Goal: Communication & Community: Answer question/provide support

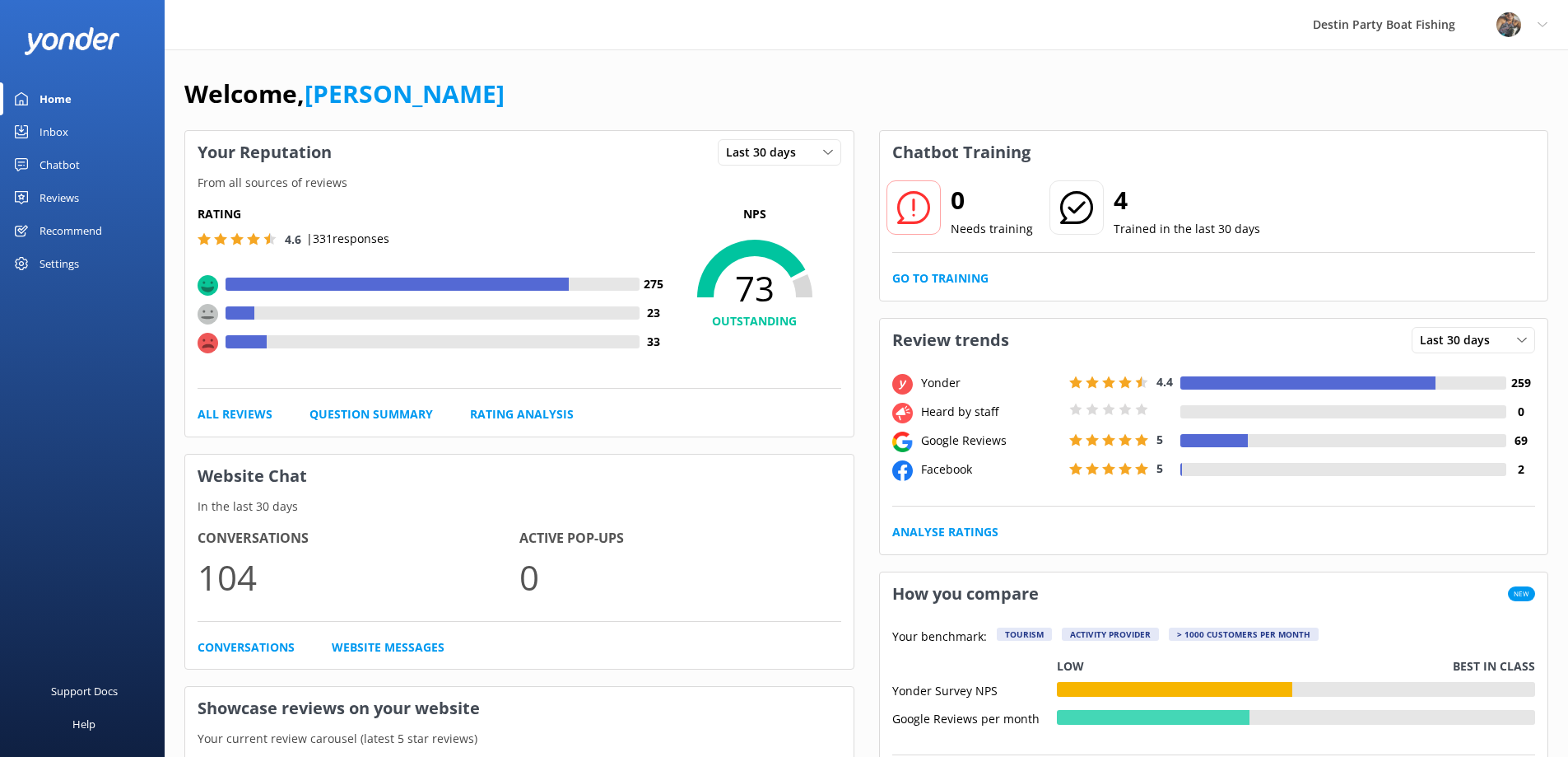
click at [47, 132] on div "Inbox" at bounding box center [54, 132] width 29 height 33
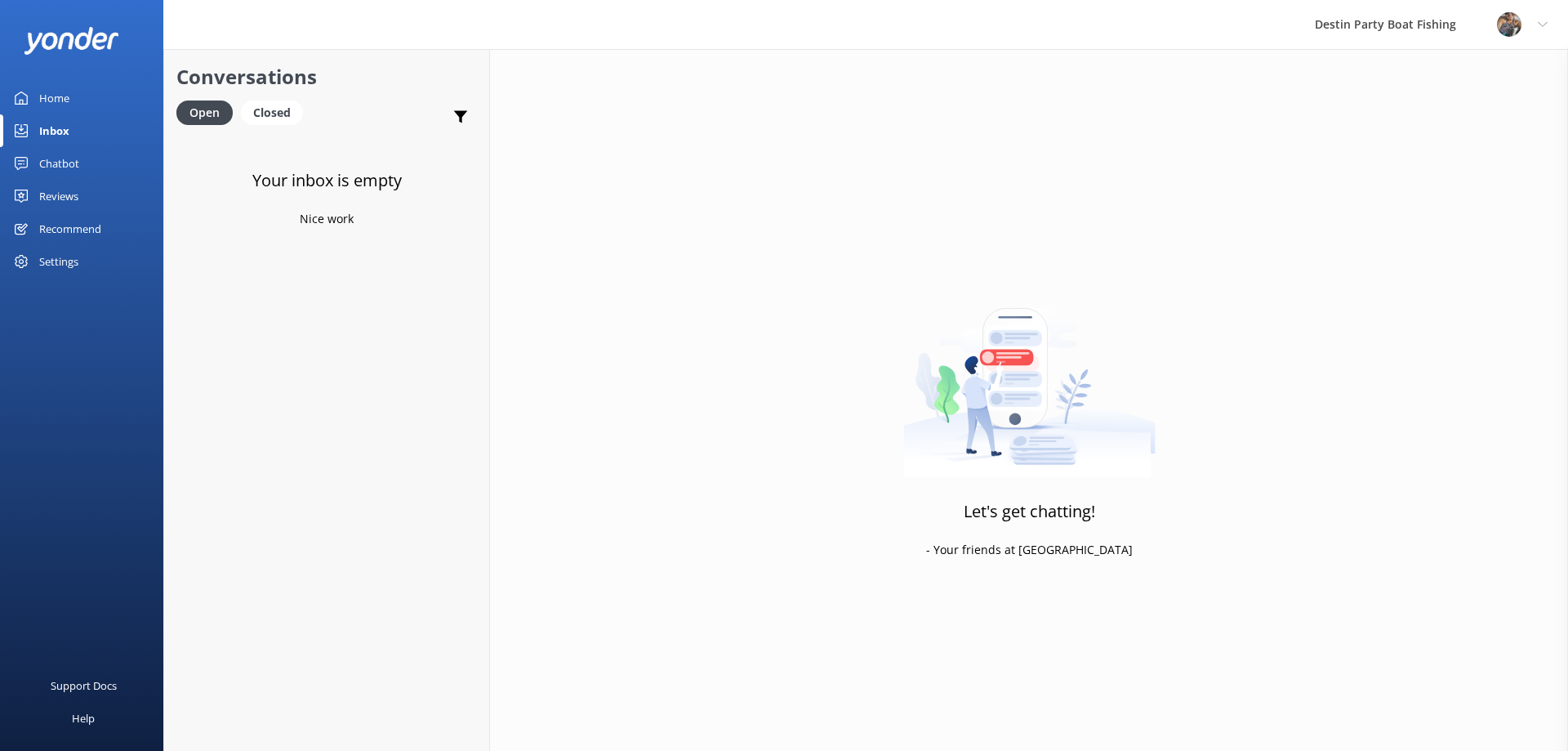
click at [55, 96] on div "Home" at bounding box center [55, 98] width 31 height 33
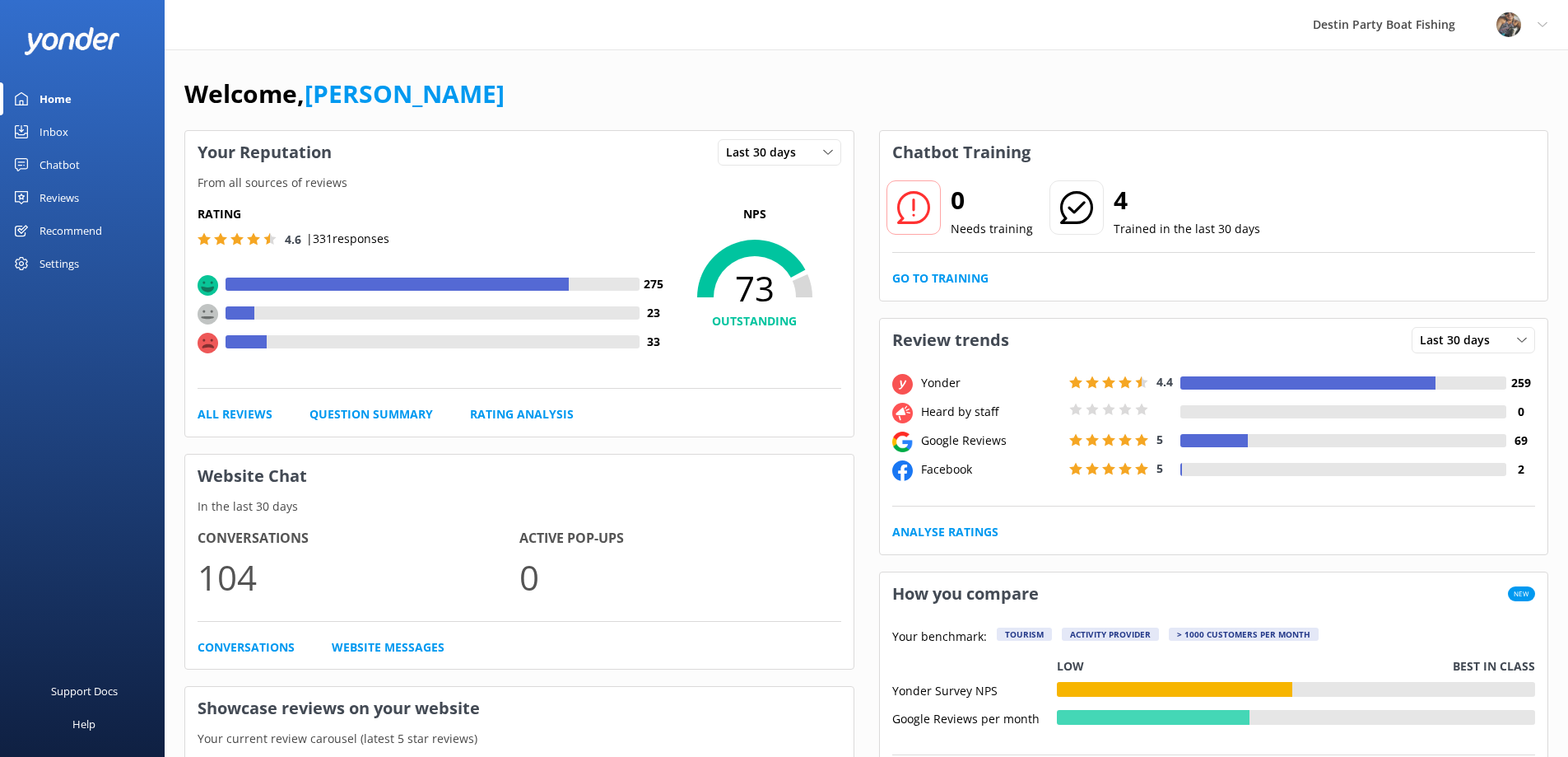
click at [64, 138] on div "Inbox" at bounding box center [54, 132] width 29 height 33
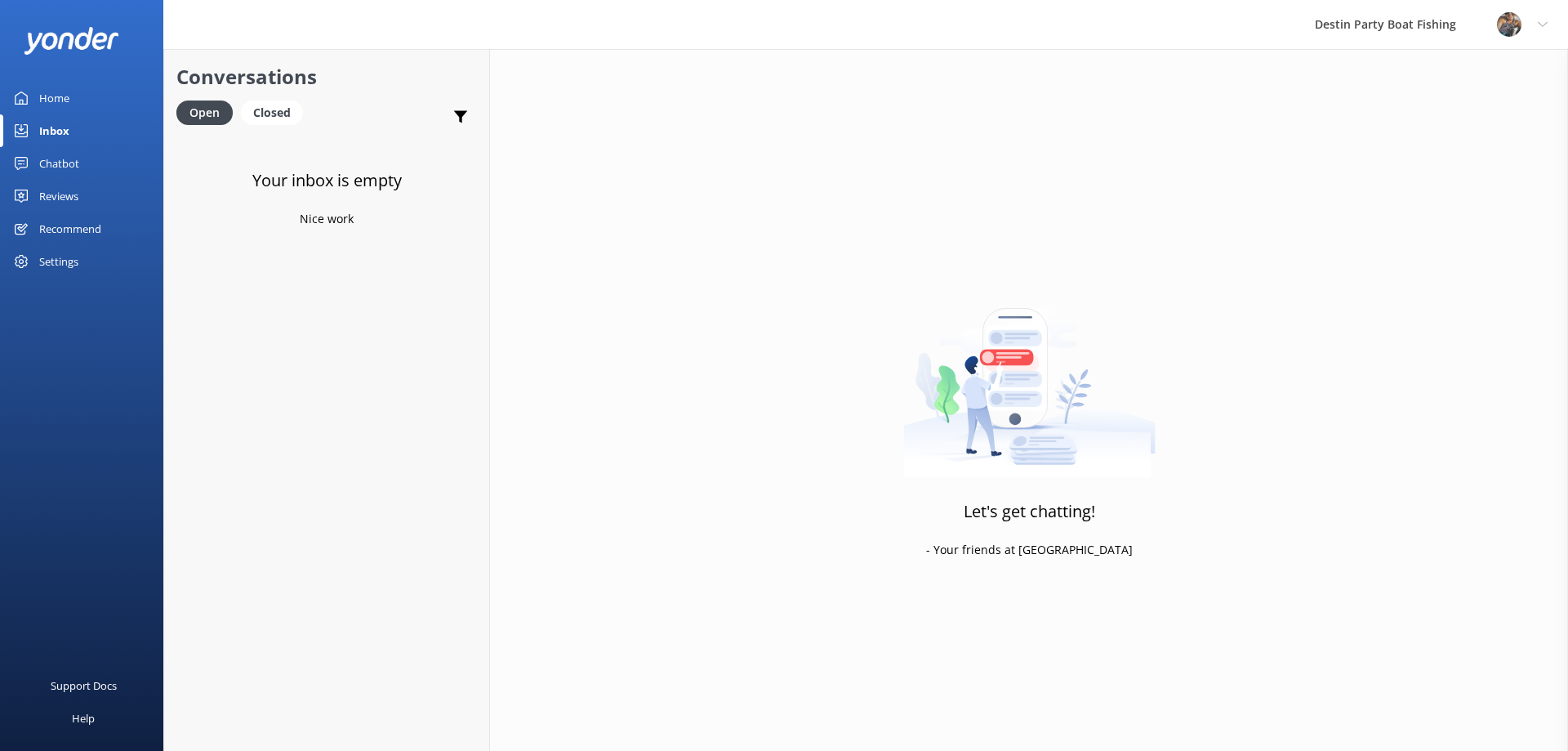
click at [39, 129] on div "Inbox" at bounding box center [55, 131] width 31 height 33
click at [56, 132] on div "Inbox" at bounding box center [55, 131] width 31 height 33
click at [49, 93] on div "Home" at bounding box center [55, 98] width 31 height 33
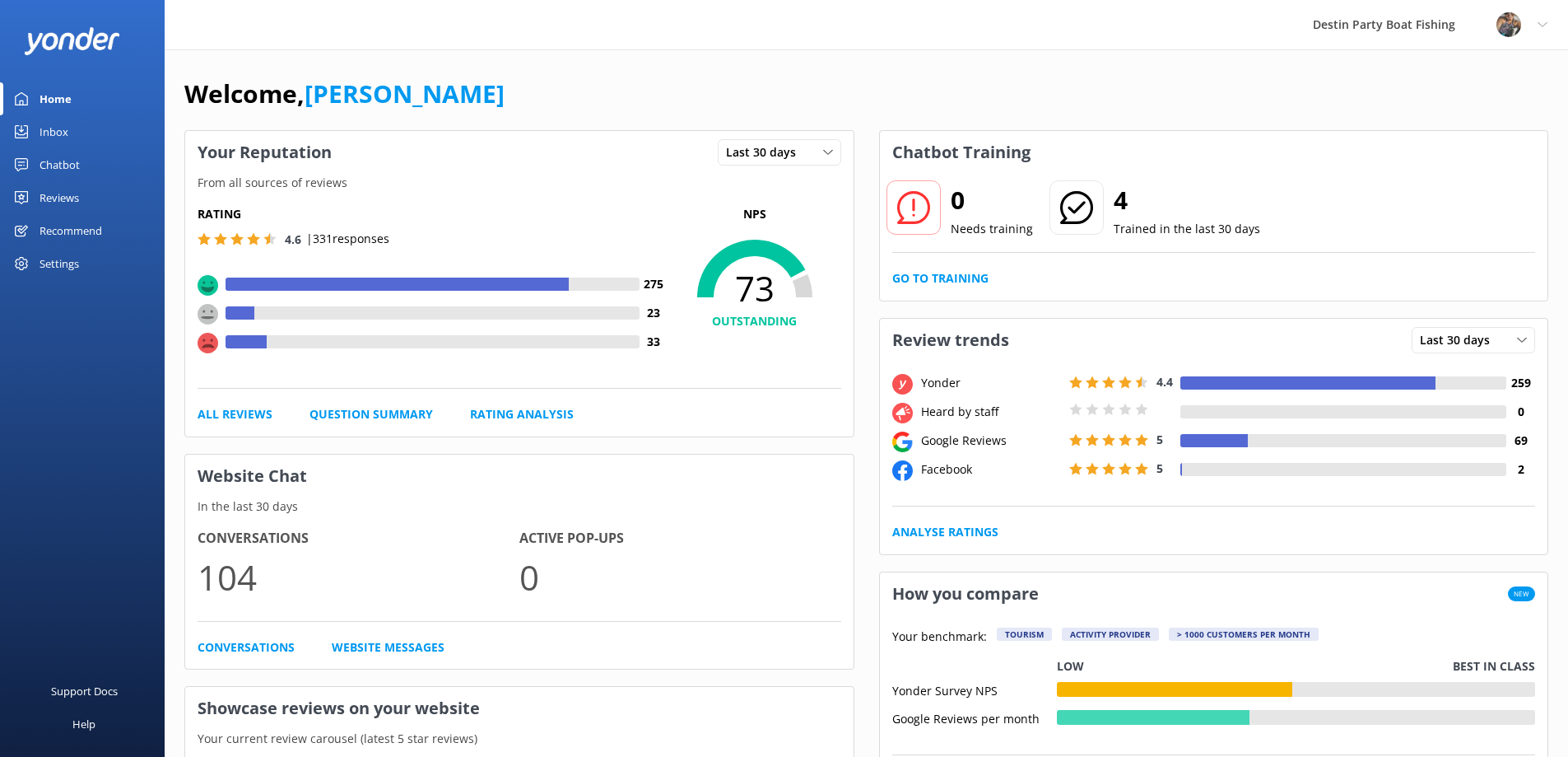
click at [45, 123] on div "Inbox" at bounding box center [54, 132] width 29 height 33
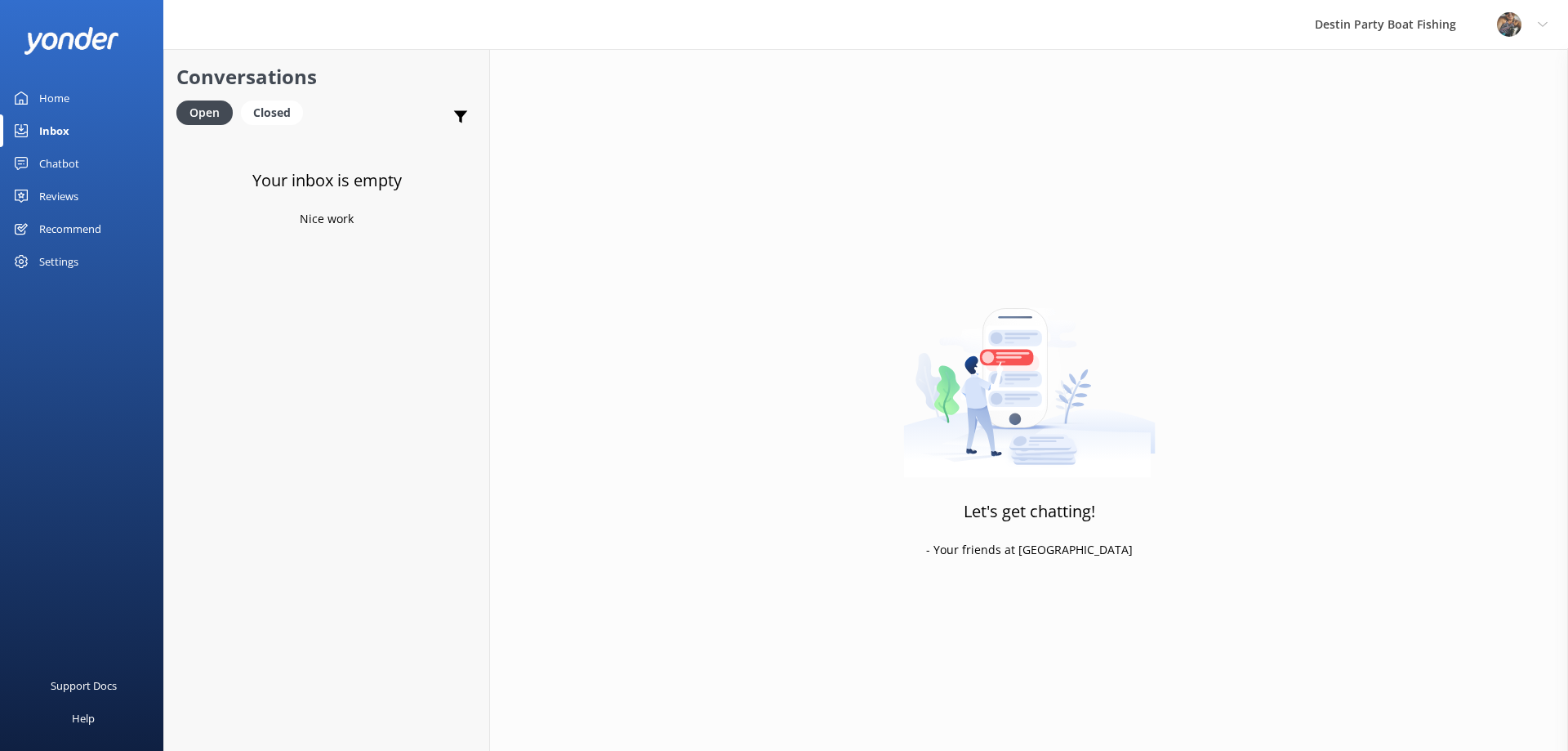
click at [59, 195] on div "Reviews" at bounding box center [58, 196] width 39 height 33
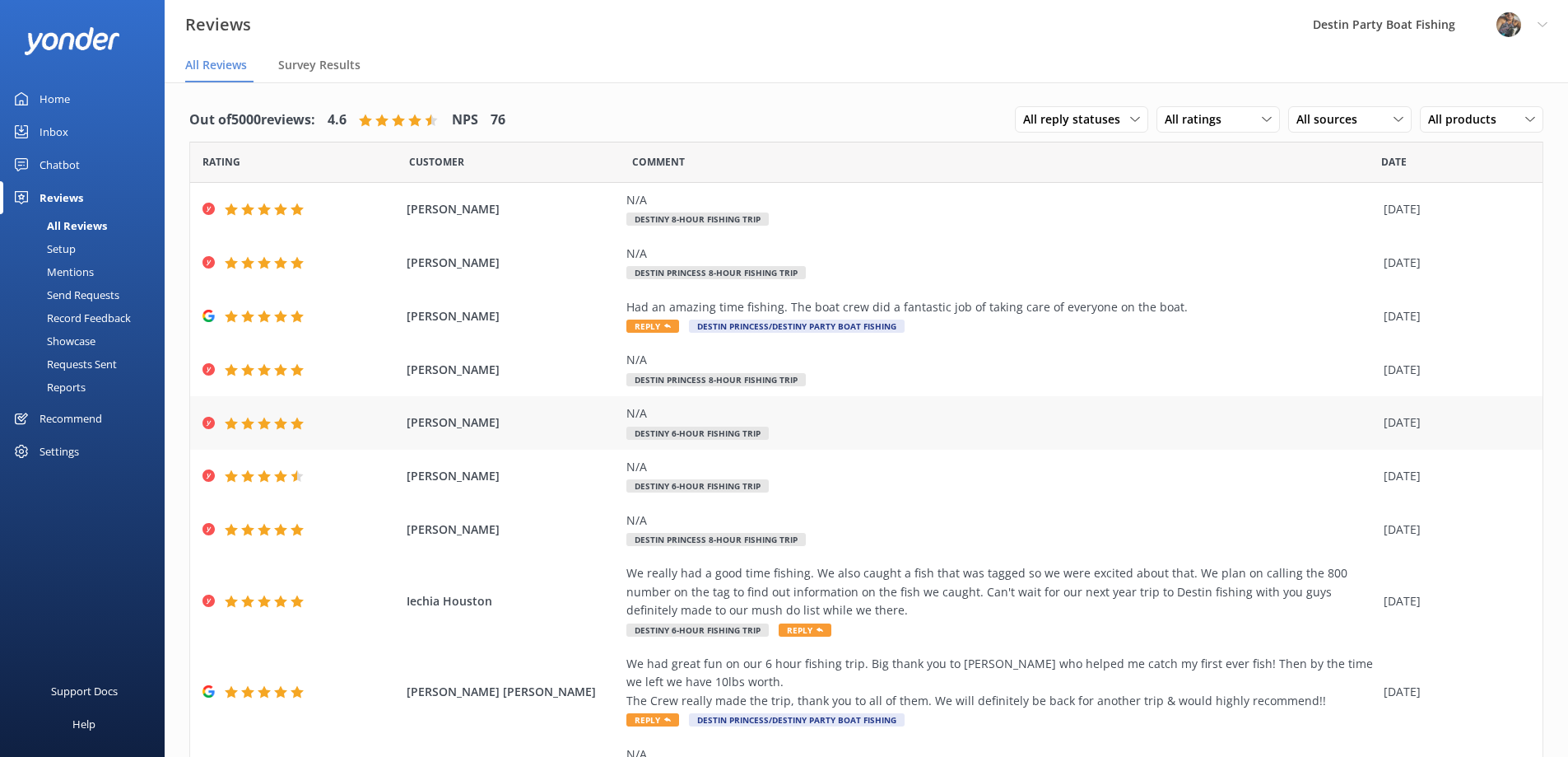
scroll to position [88, 0]
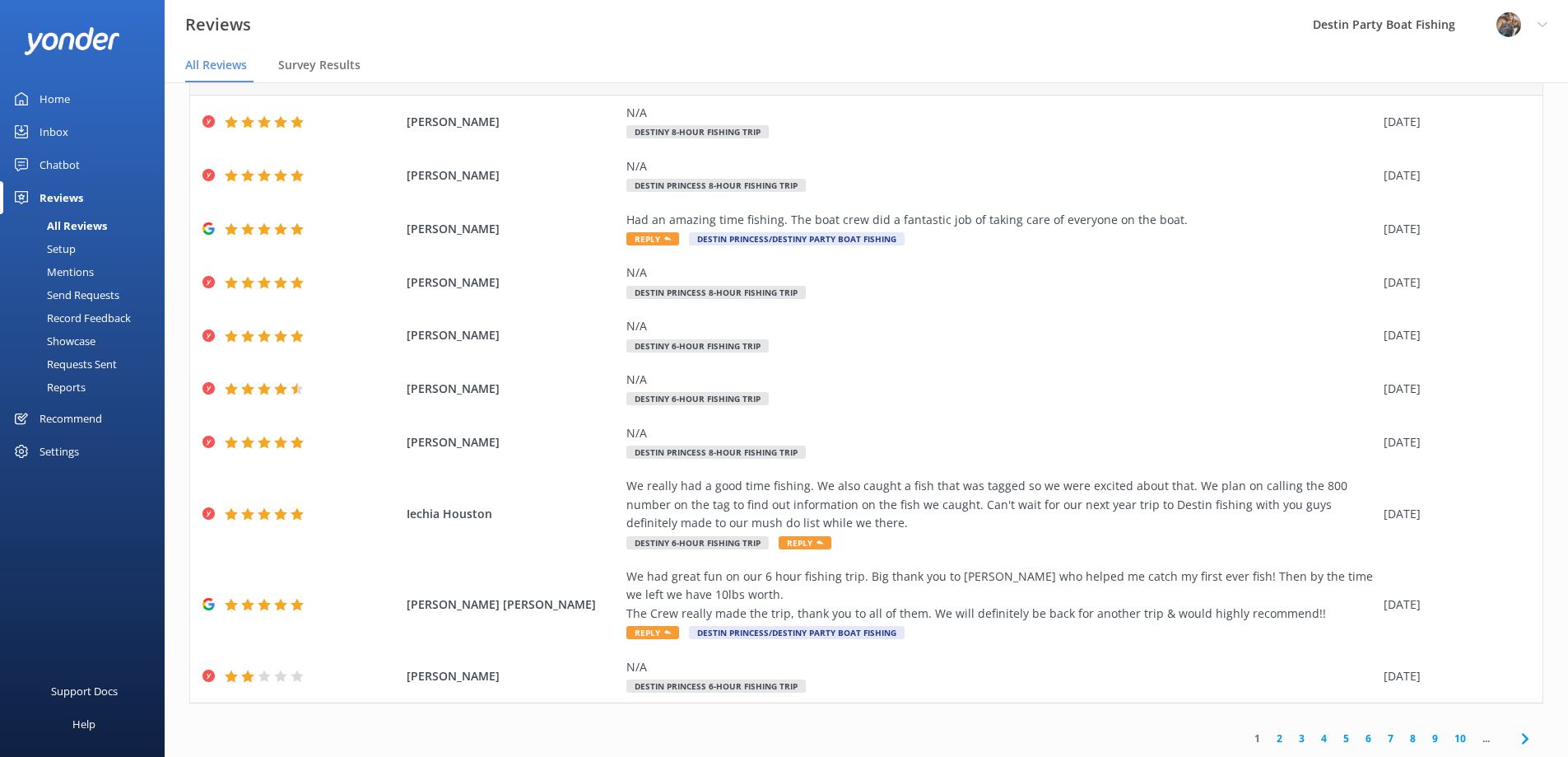
click at [1269, 734] on link "2" at bounding box center [1280, 738] width 22 height 15
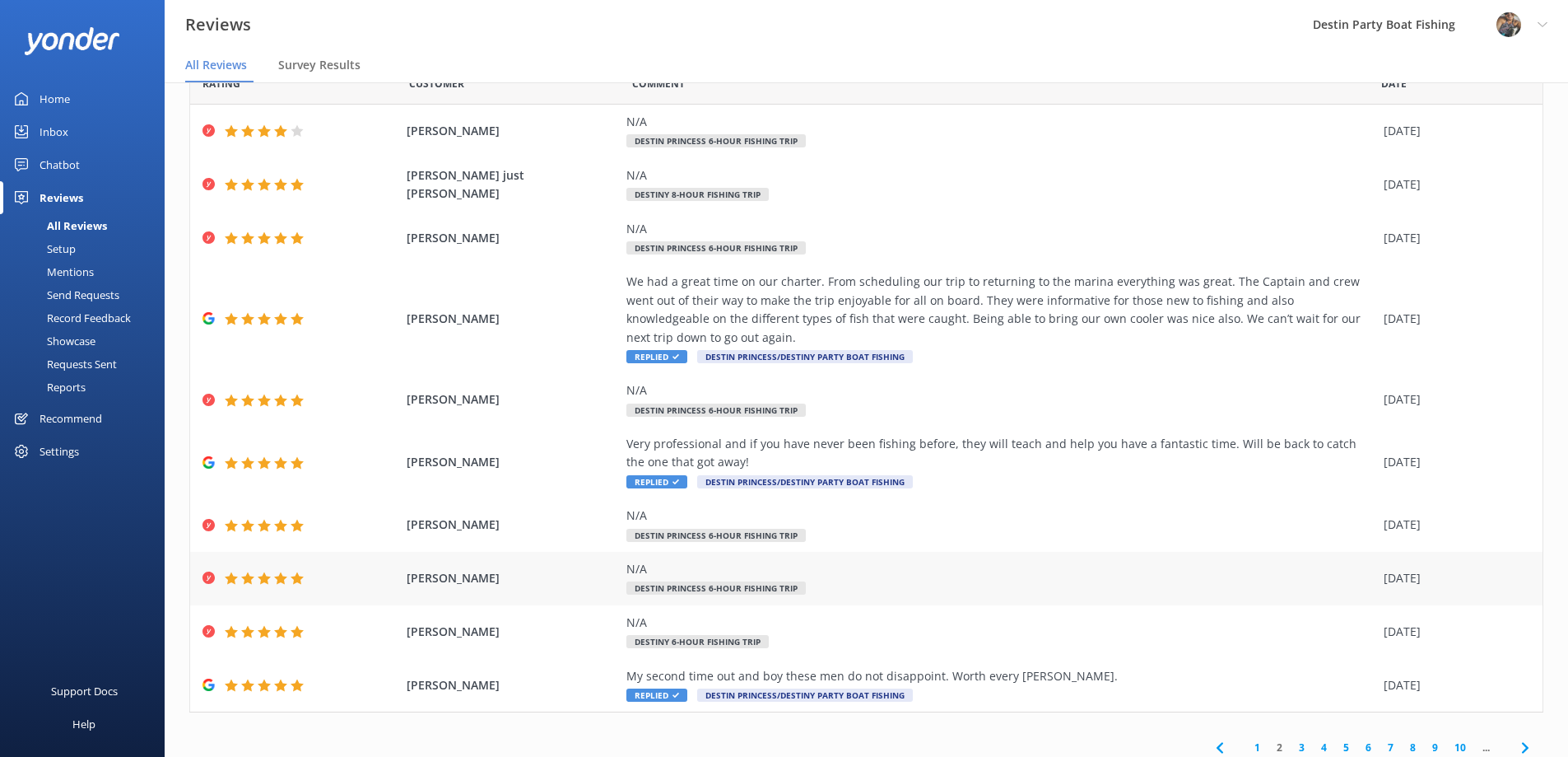
scroll to position [88, 0]
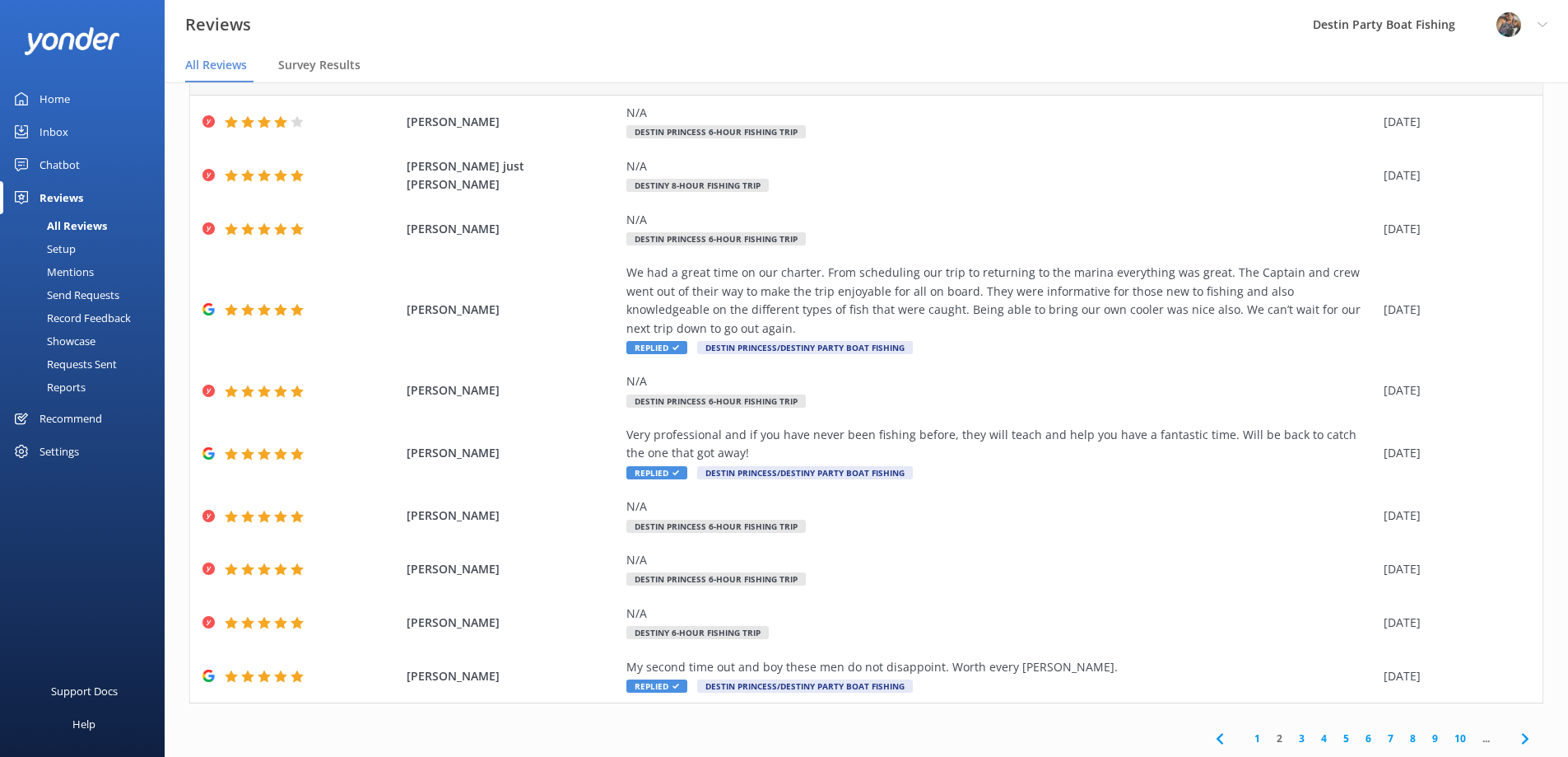
click at [1253, 743] on link "1" at bounding box center [1257, 738] width 22 height 15
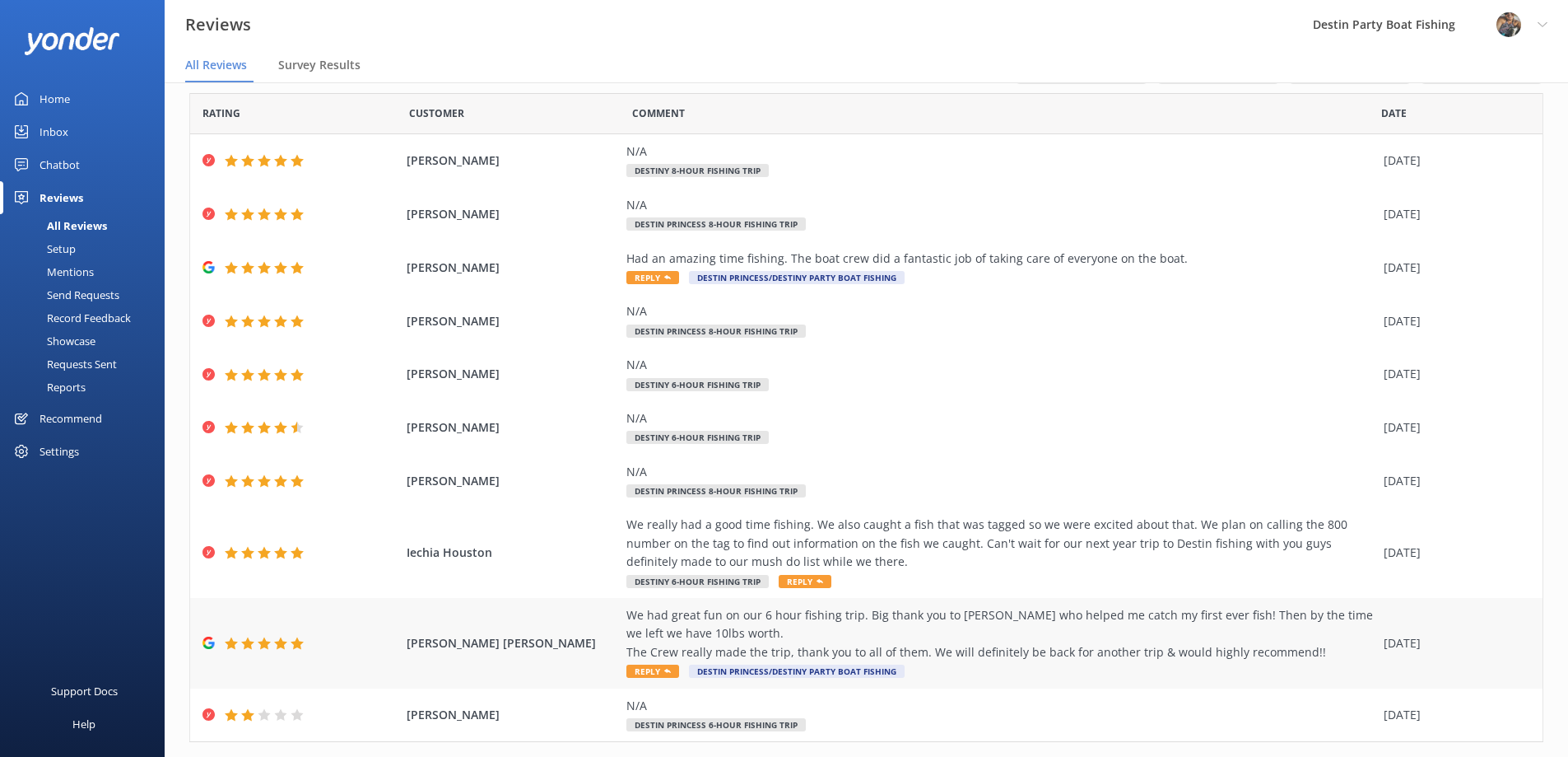
scroll to position [88, 0]
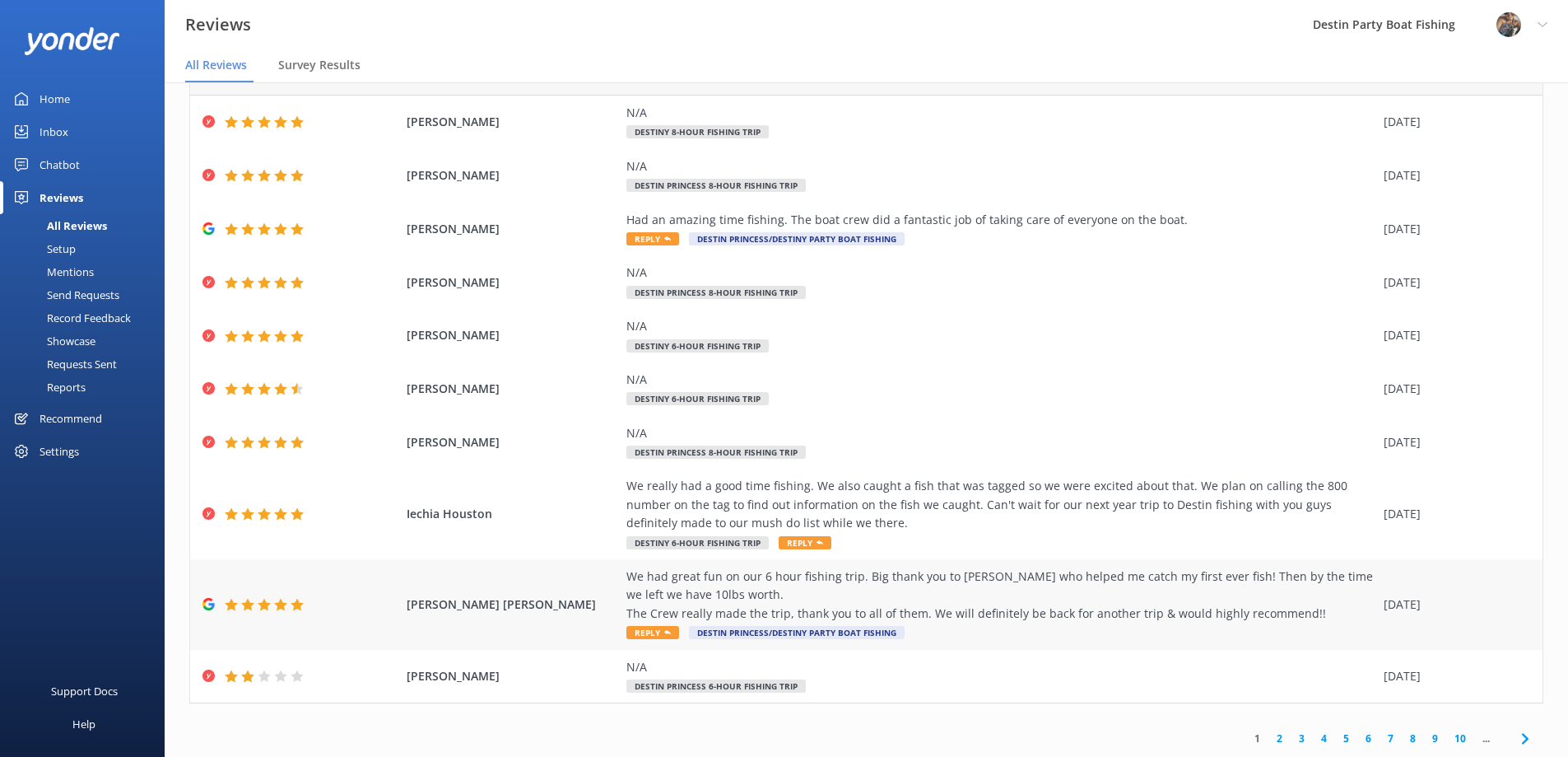
click at [642, 632] on span "Reply" at bounding box center [653, 633] width 53 height 14
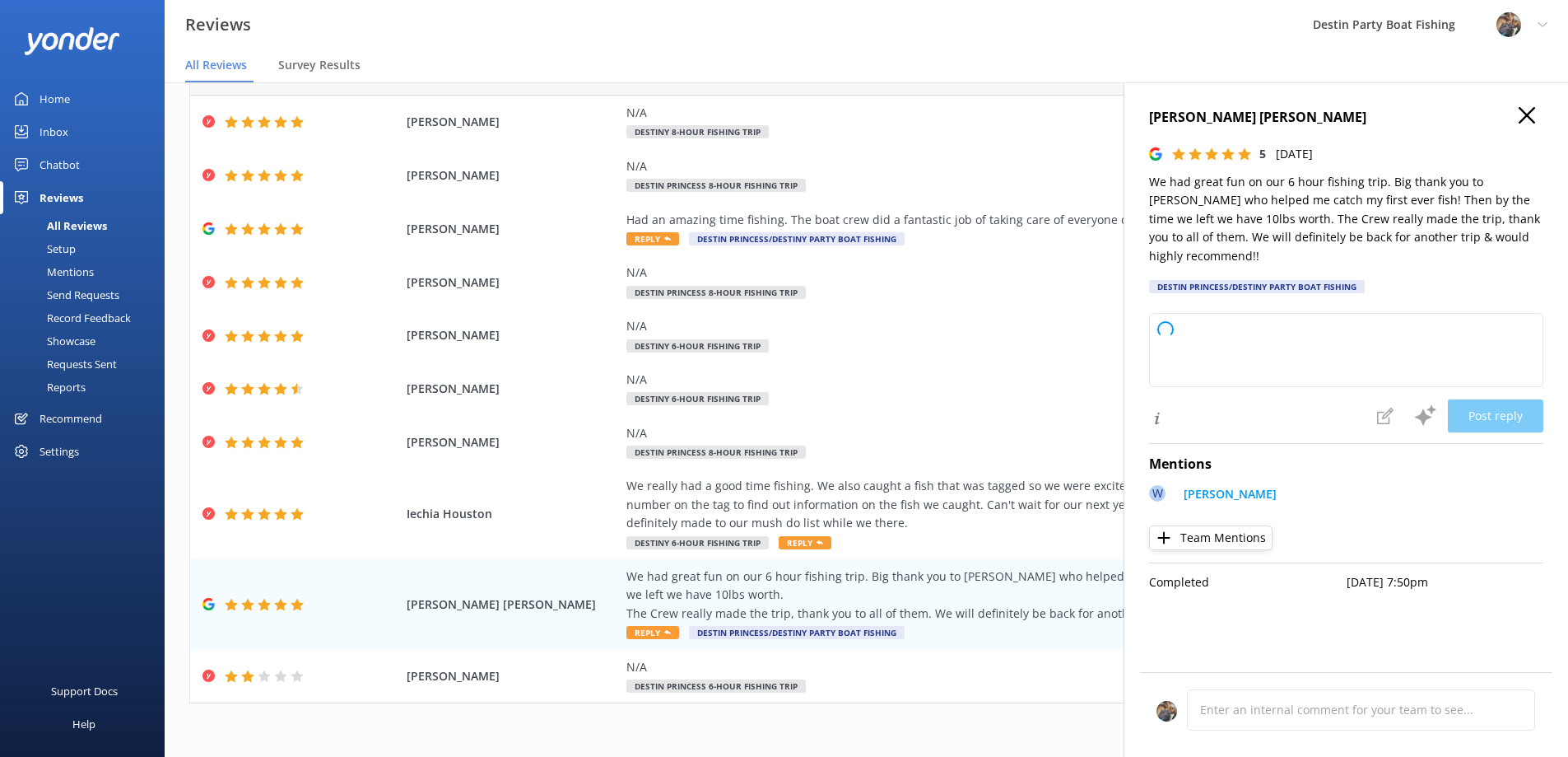
type textarea "Thank you so much for your wonderful review! We're thrilled to hear you had a f…"
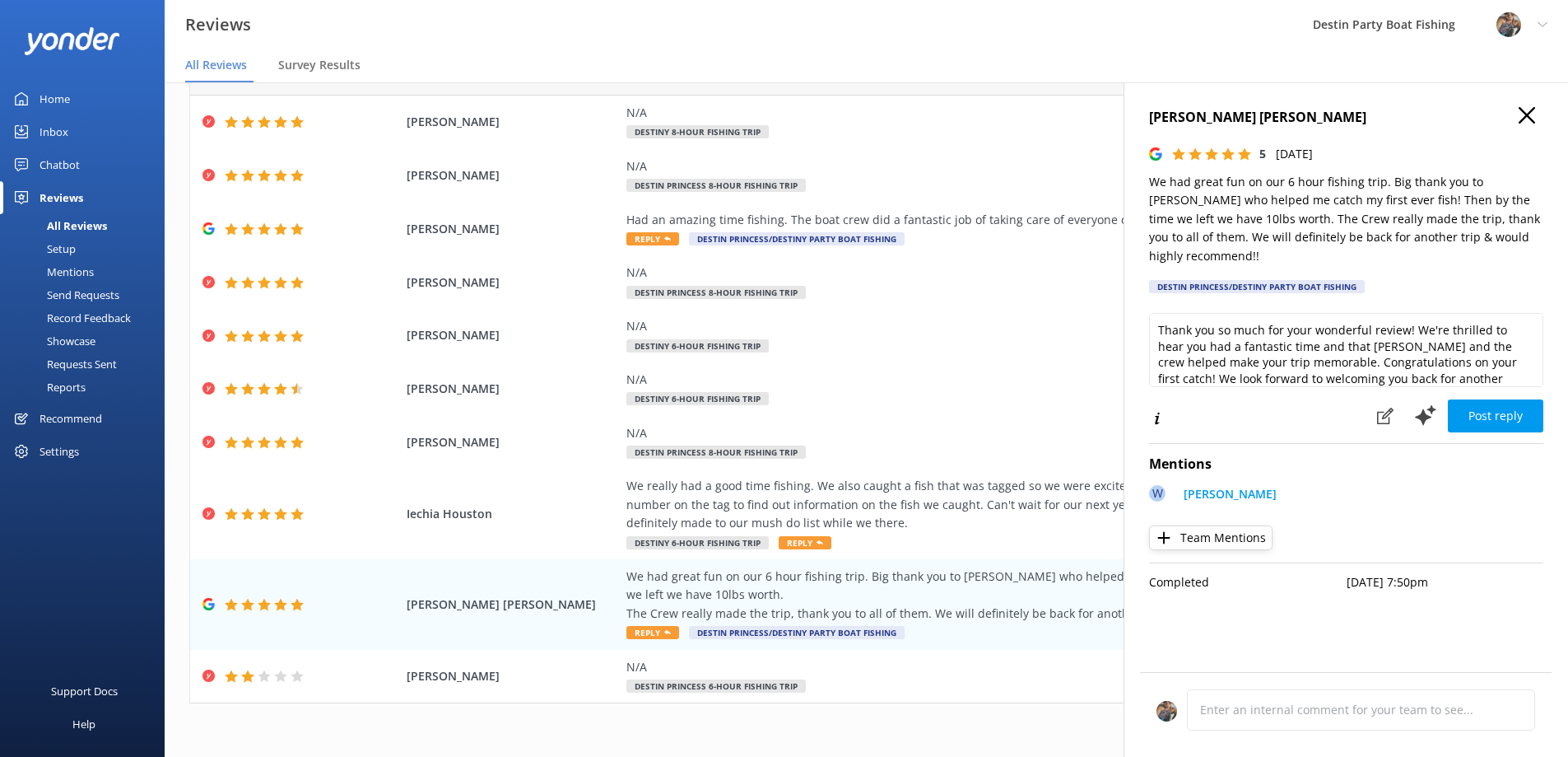
scroll to position [25, 0]
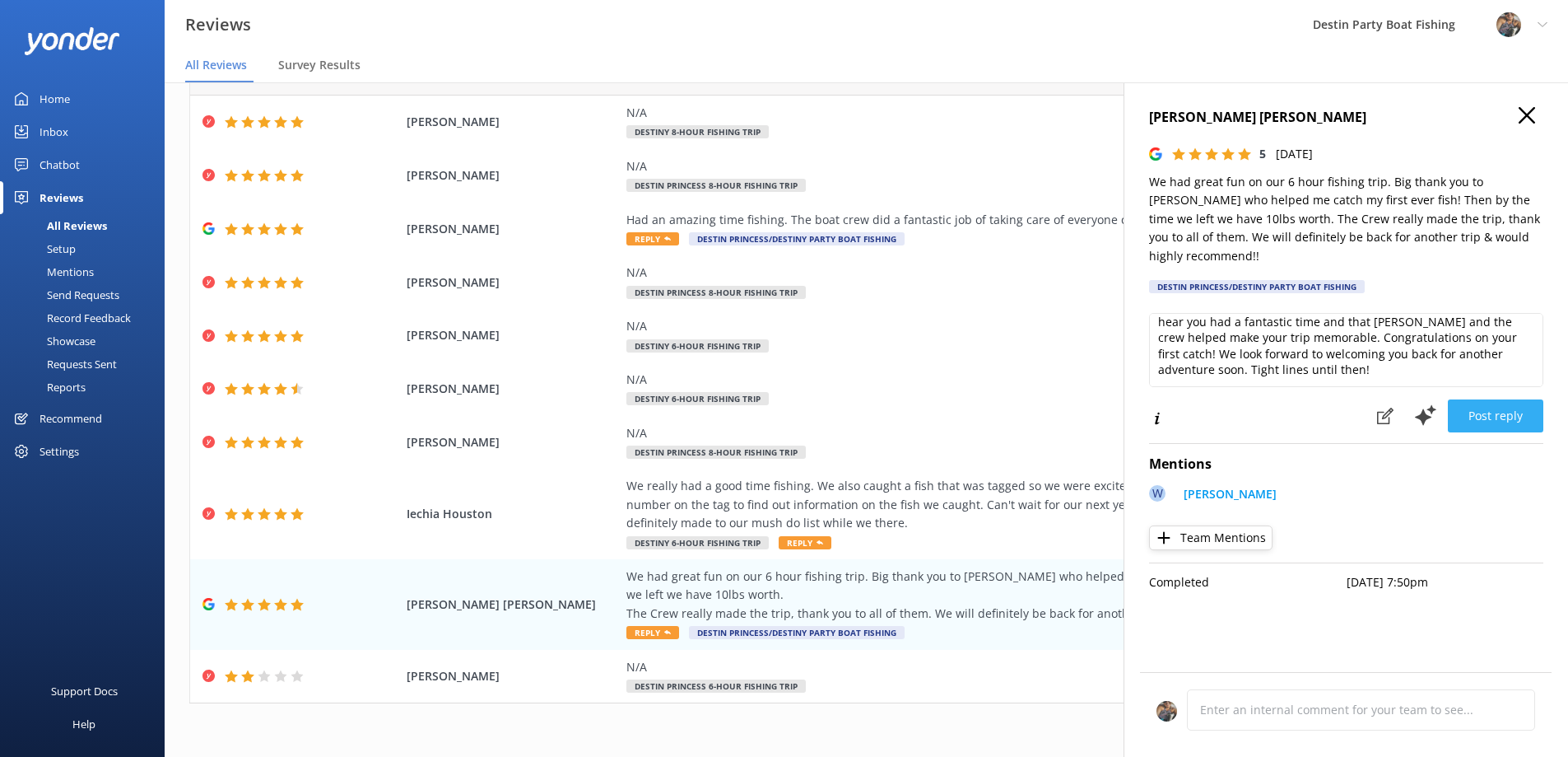
click at [1500, 399] on button "Post reply" at bounding box center [1496, 416] width 95 height 33
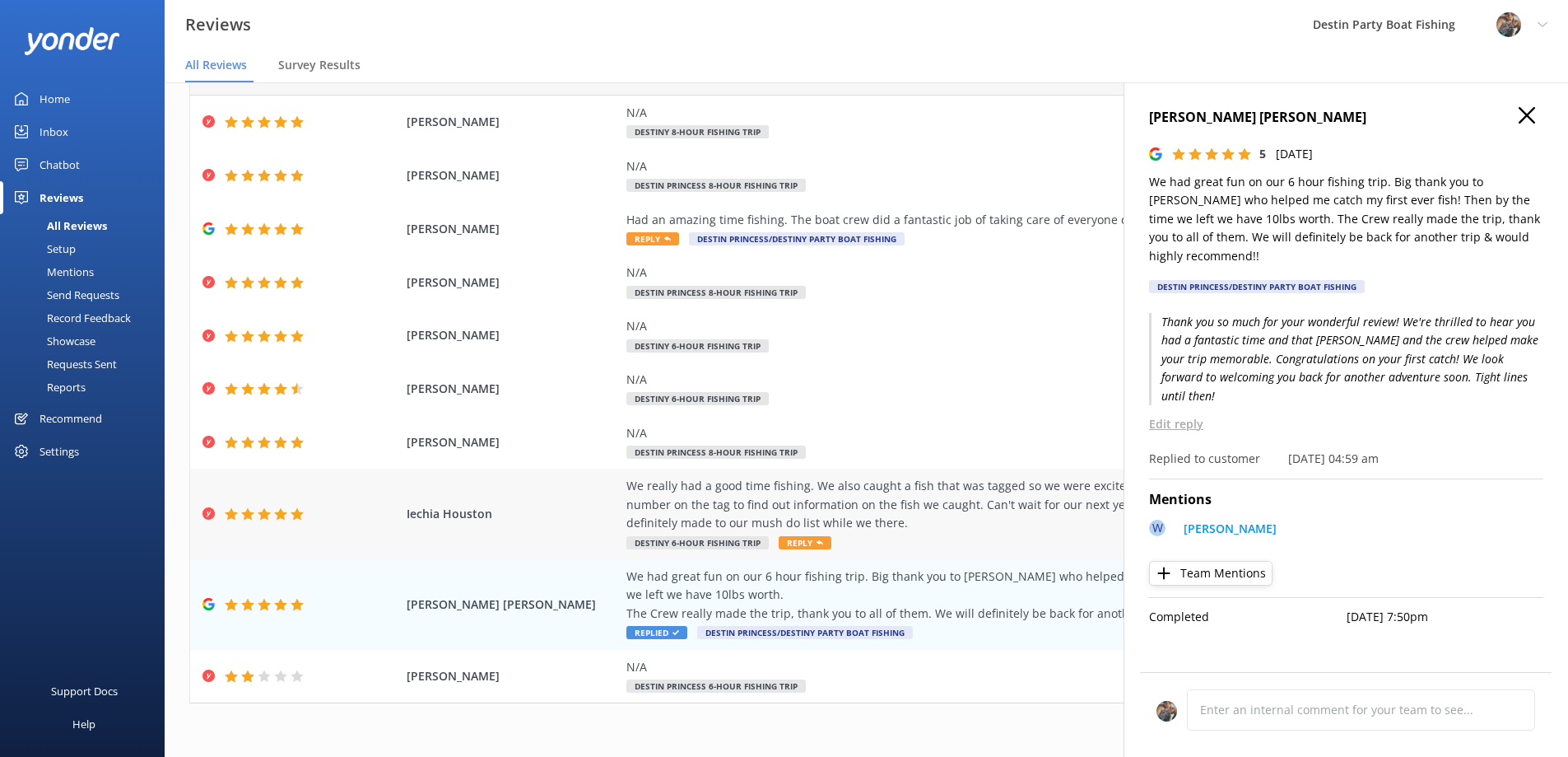
click at [795, 544] on span "Reply" at bounding box center [805, 543] width 53 height 14
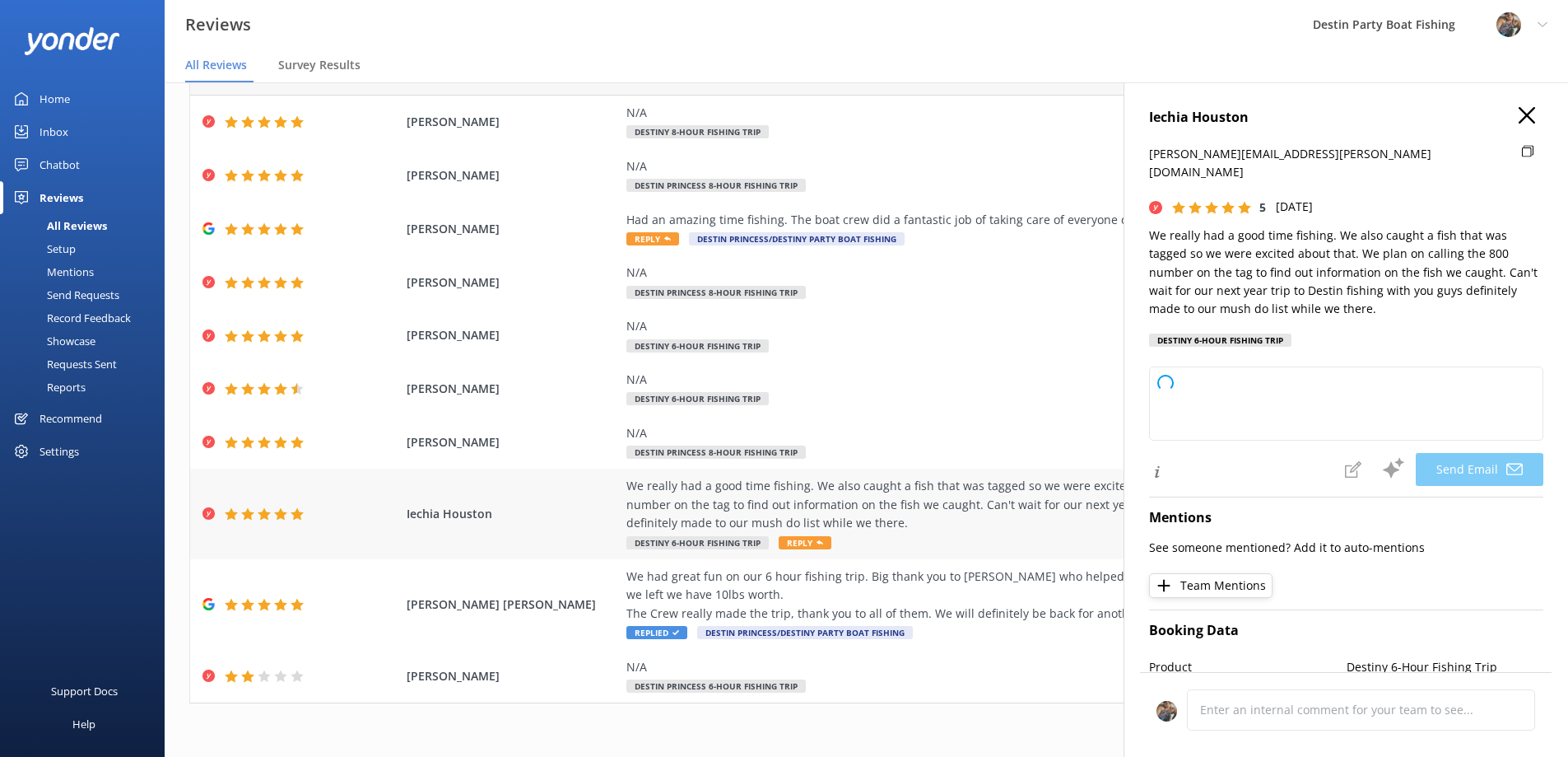
type textarea "Thank you so much, [PERSON_NAME]! We're thrilled to hear you had a great time a…"
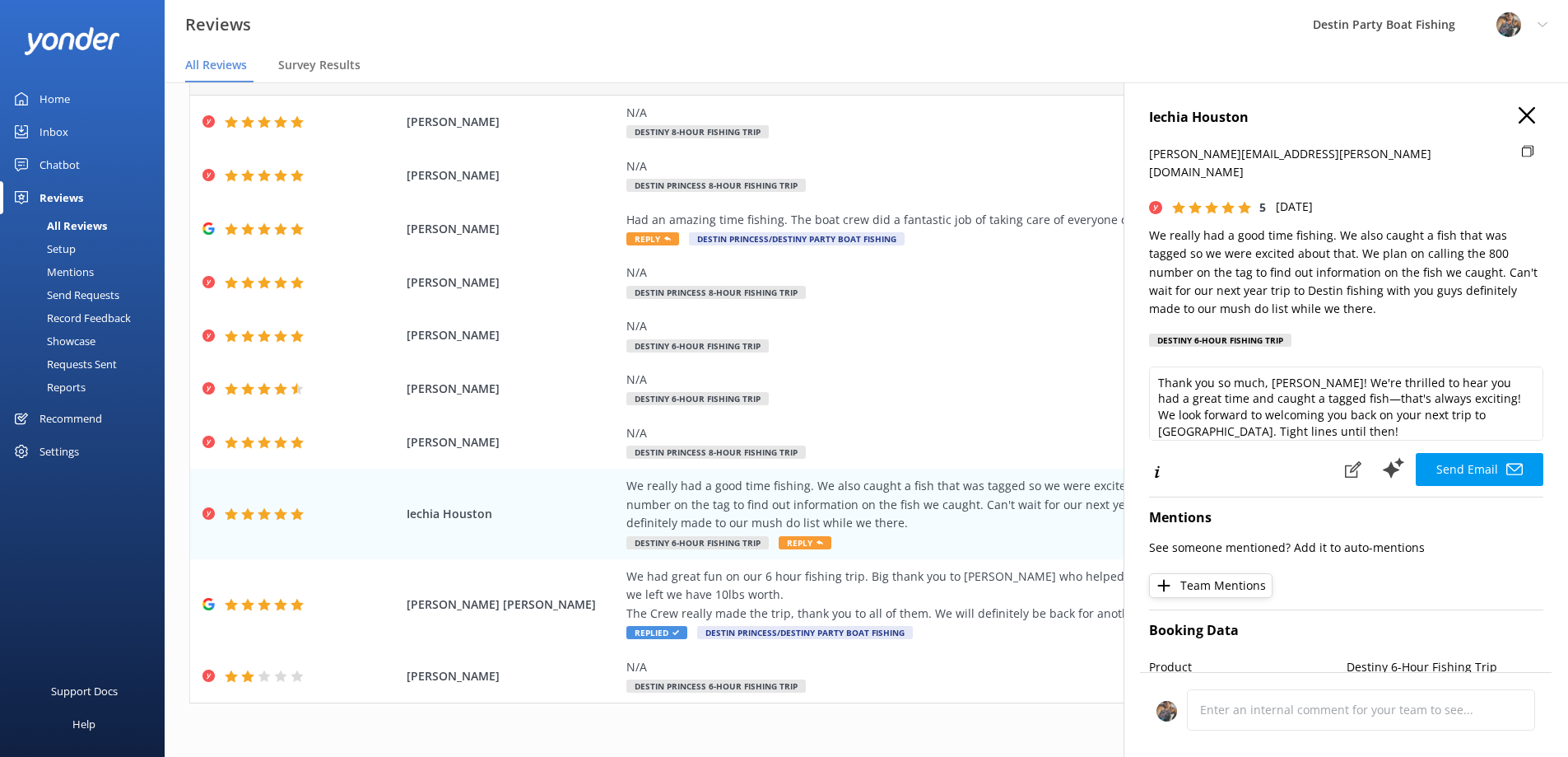
scroll to position [0, 0]
click at [1457, 453] on button "Send Email" at bounding box center [1480, 470] width 127 height 33
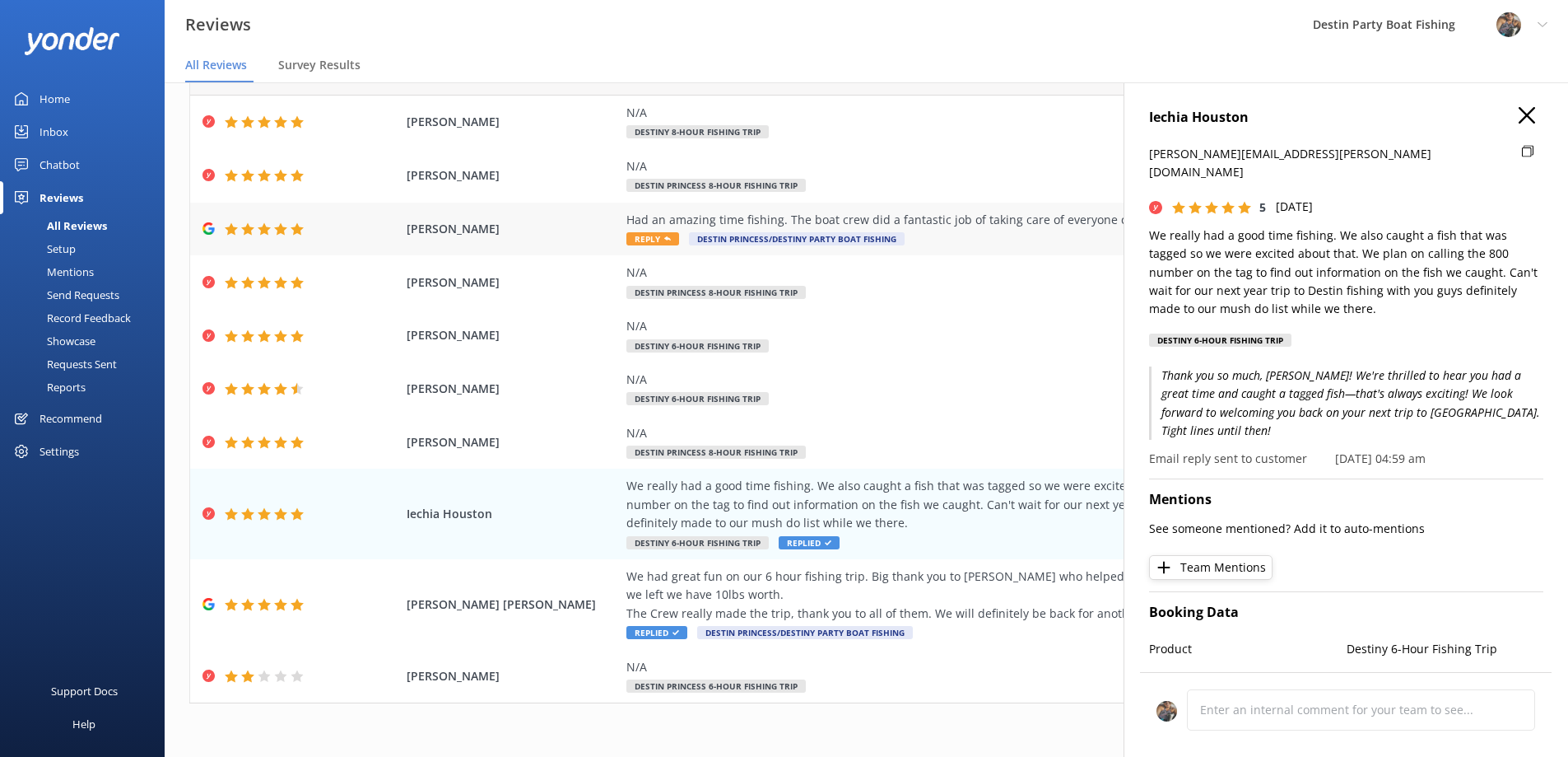
click at [649, 233] on span "Reply" at bounding box center [653, 239] width 53 height 14
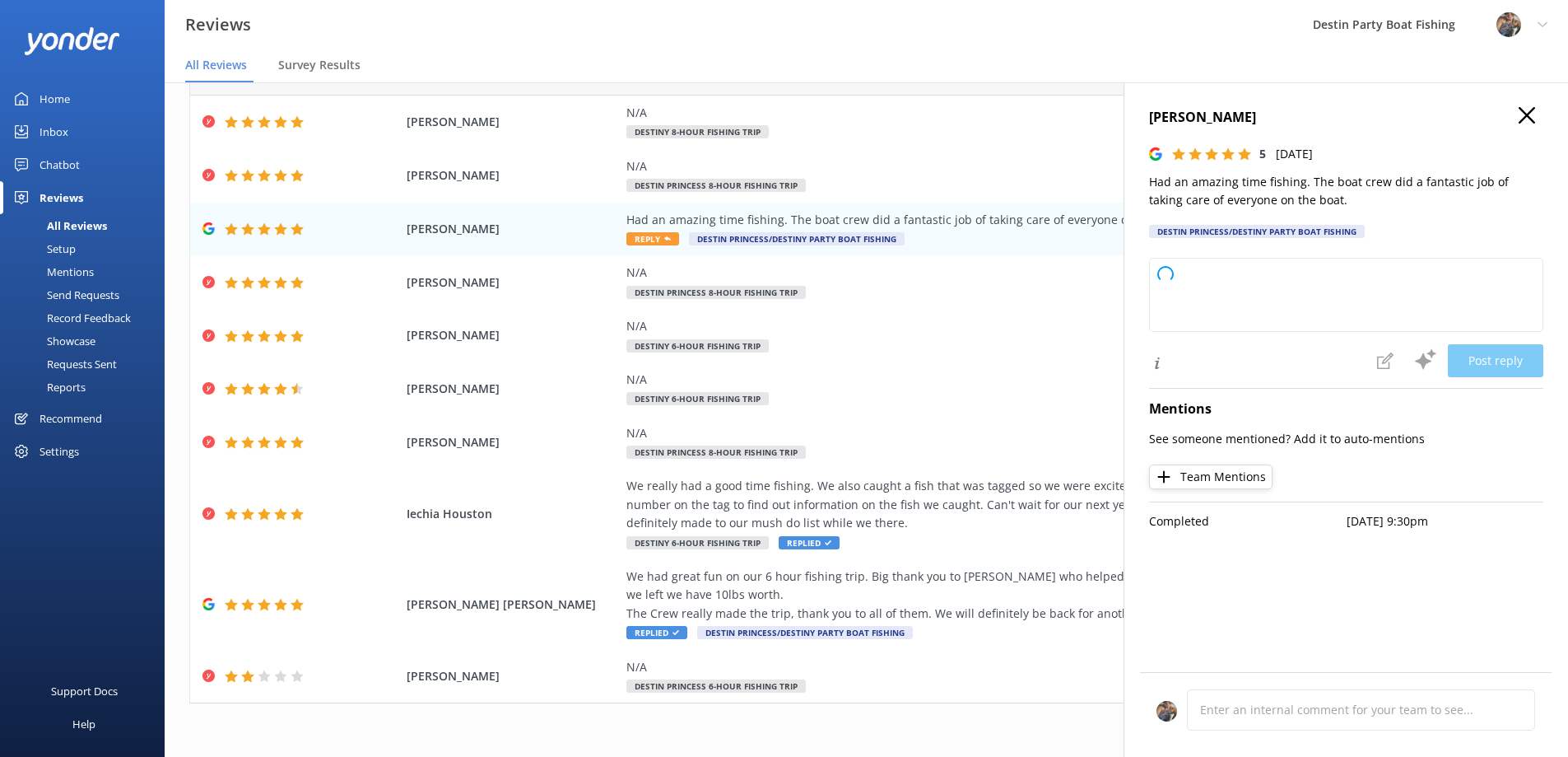
type textarea "Thank you so much for your wonderful review! We're thrilled to hear you had an …"
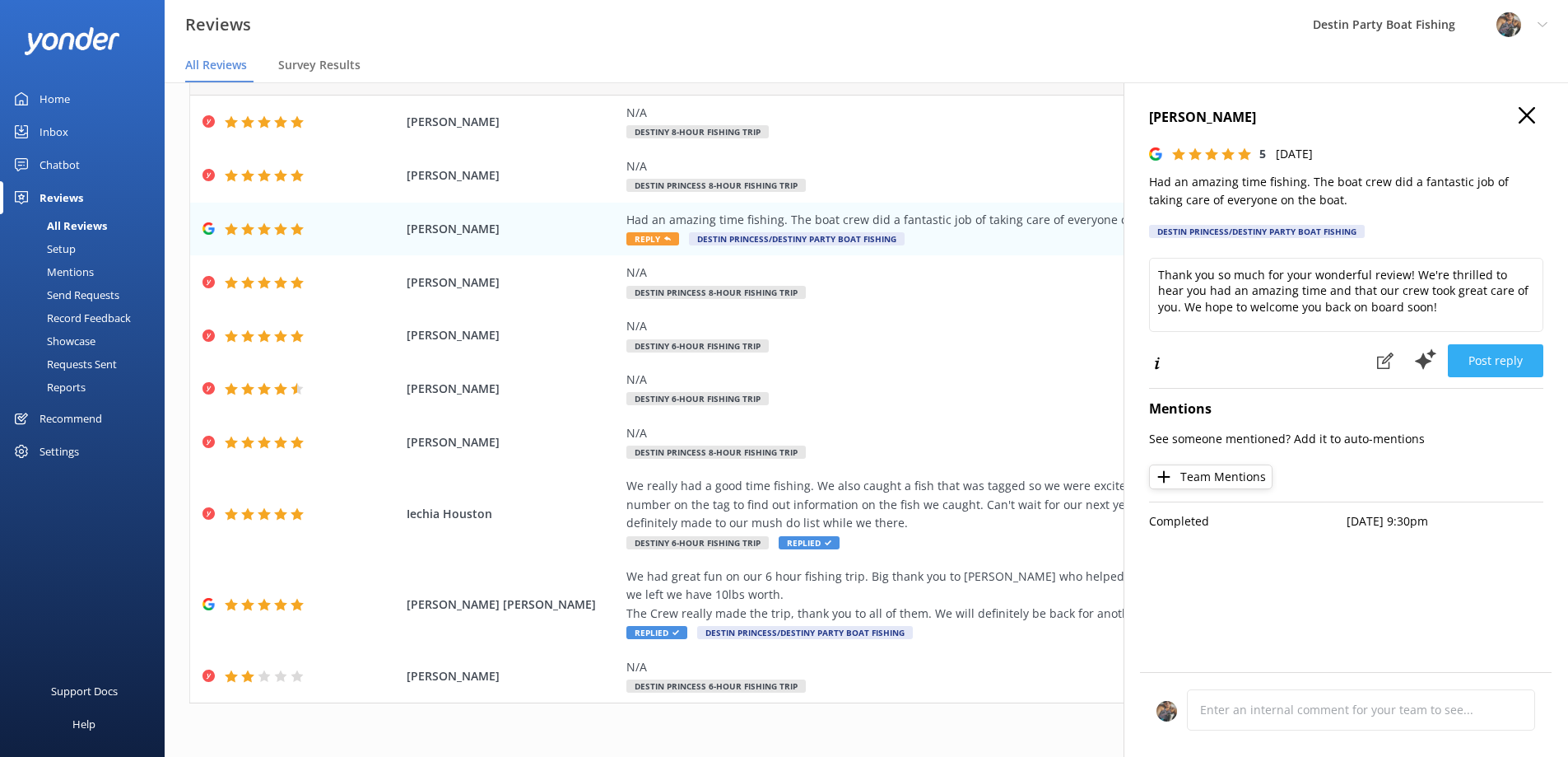
click at [1493, 359] on button "Post reply" at bounding box center [1496, 361] width 95 height 33
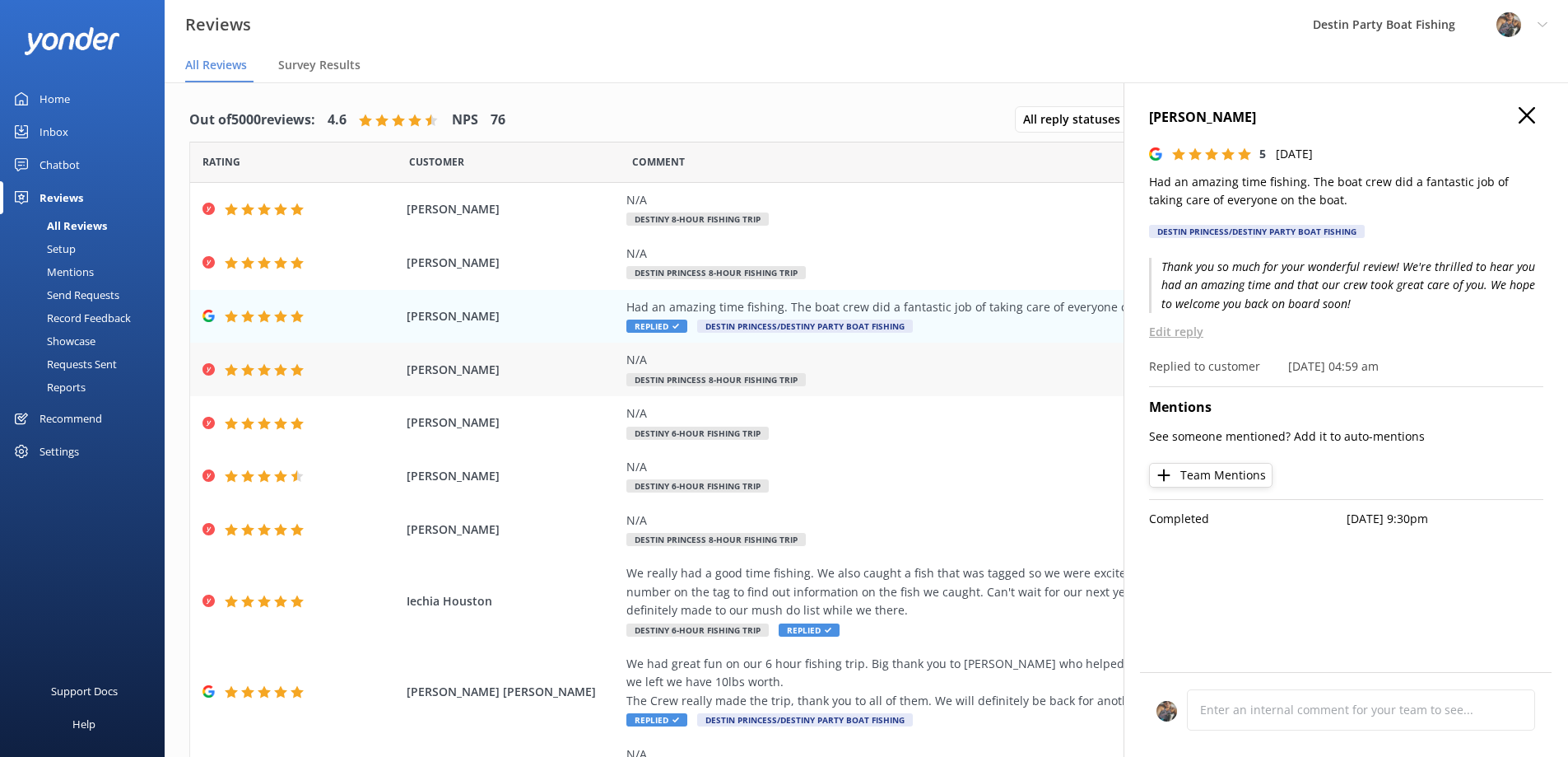
scroll to position [88, 0]
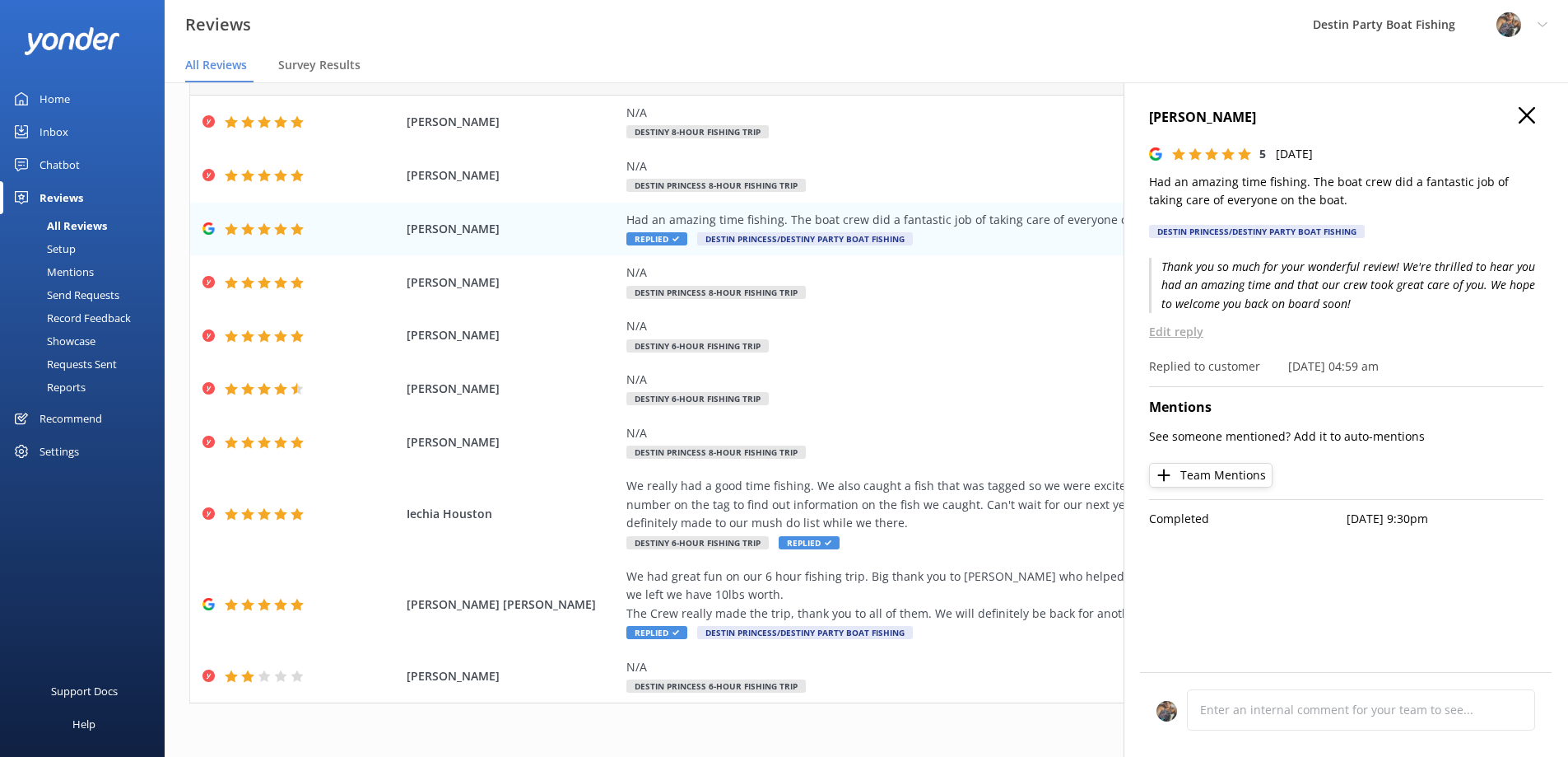
click at [1529, 110] on icon at bounding box center [1527, 115] width 16 height 16
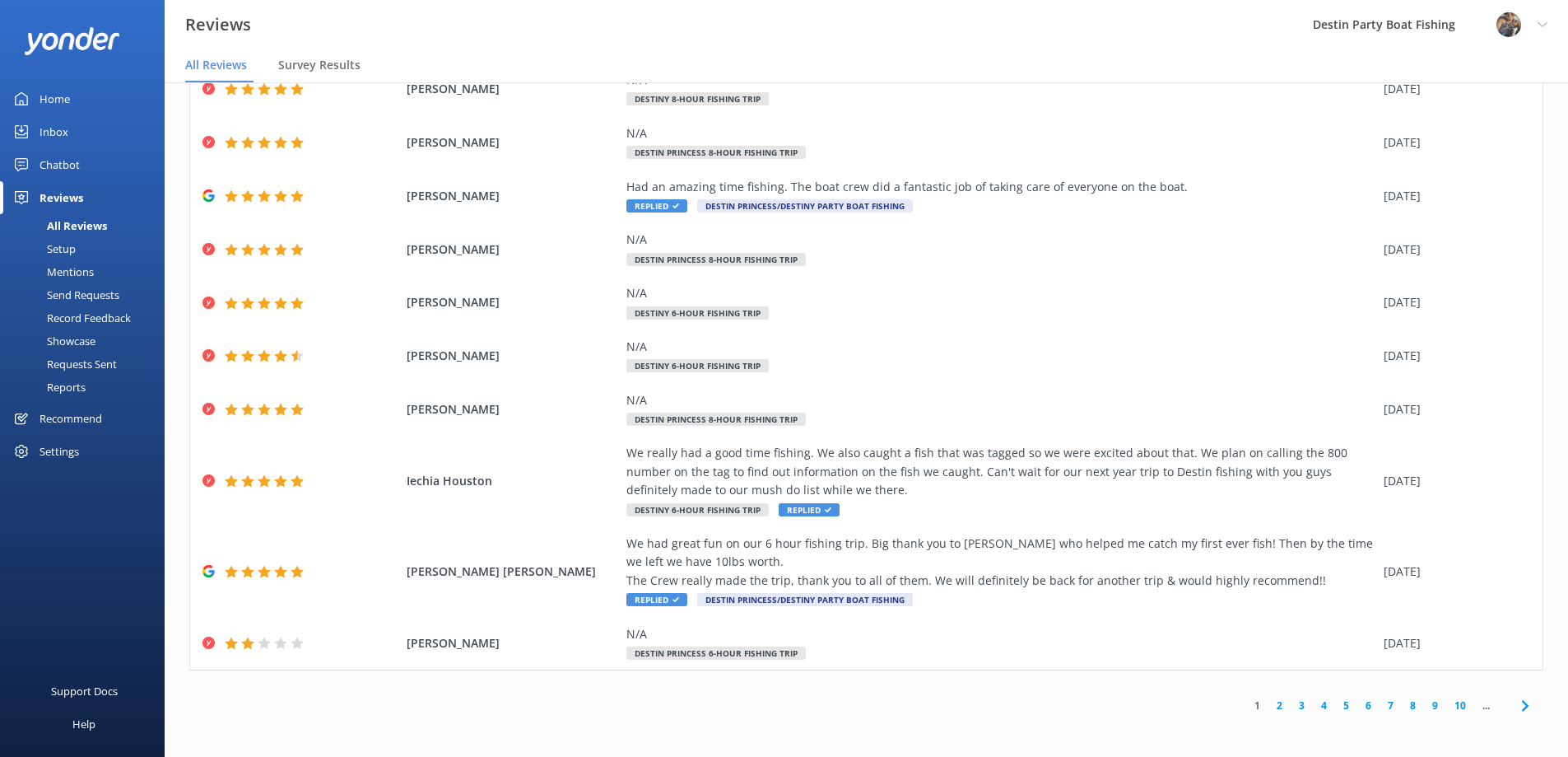
click at [51, 99] on div "Home" at bounding box center [55, 98] width 31 height 33
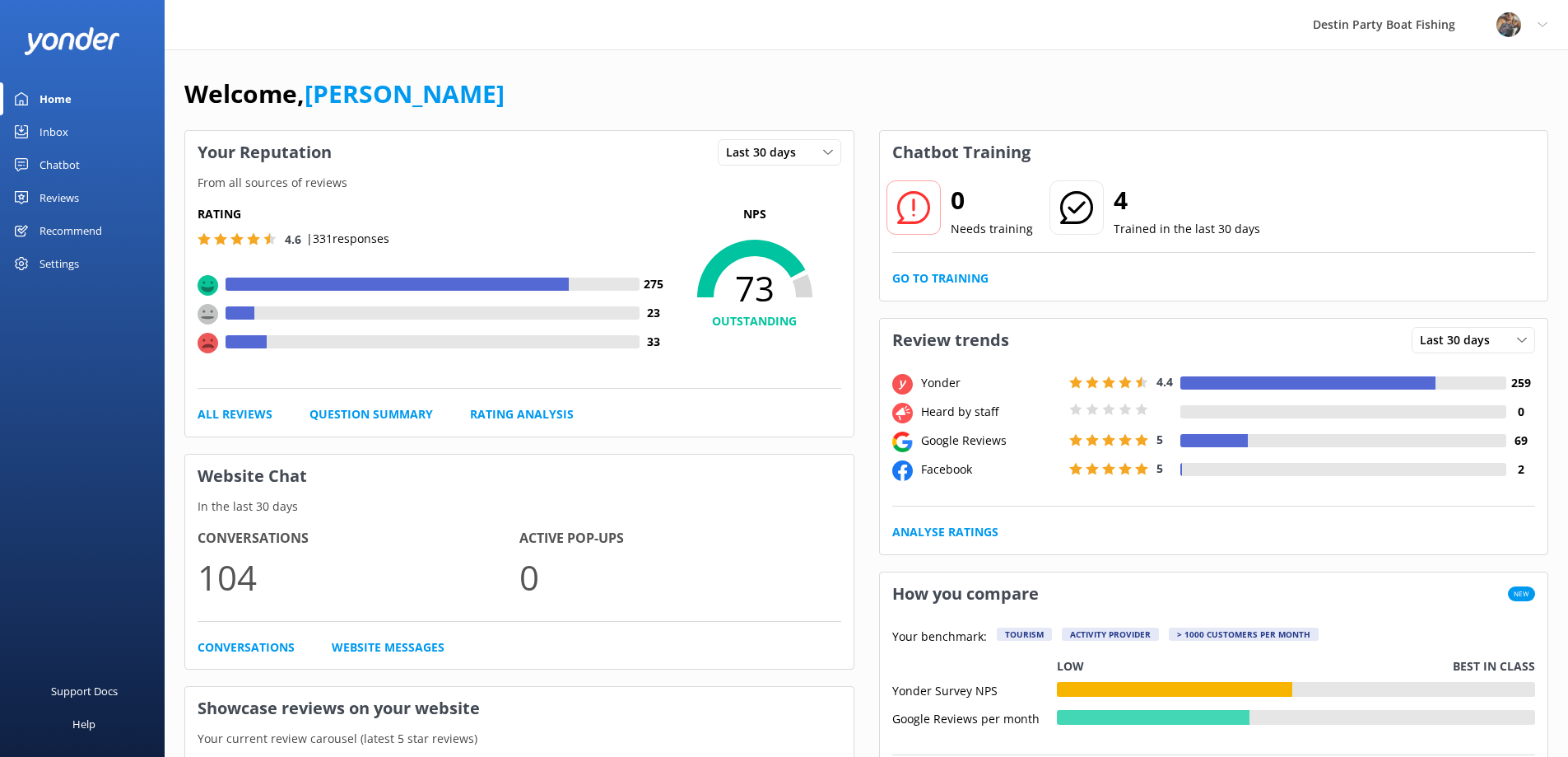
click at [54, 96] on div "Home" at bounding box center [55, 98] width 32 height 33
click at [59, 127] on div "Inbox" at bounding box center [54, 132] width 29 height 33
